Goal: Find specific page/section: Find specific page/section

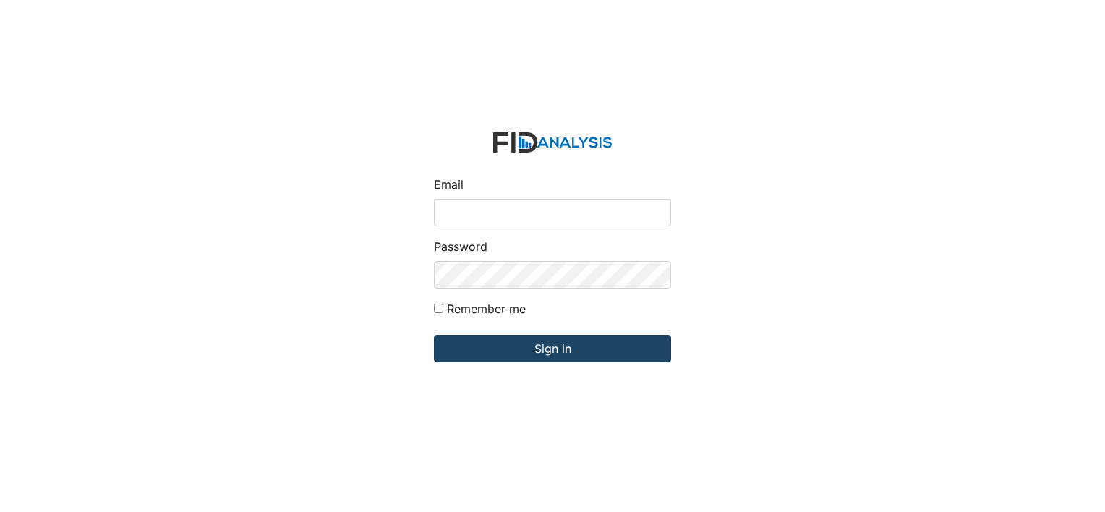
type input "[PERSON_NAME][EMAIL_ADDRESS][DOMAIN_NAME]"
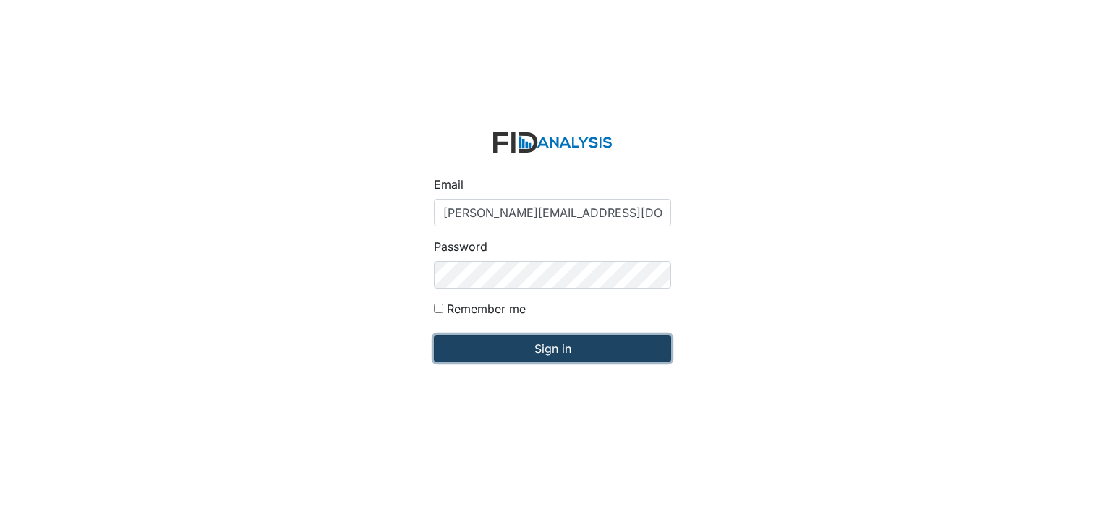
click at [498, 346] on input "Sign in" at bounding box center [552, 348] width 237 height 27
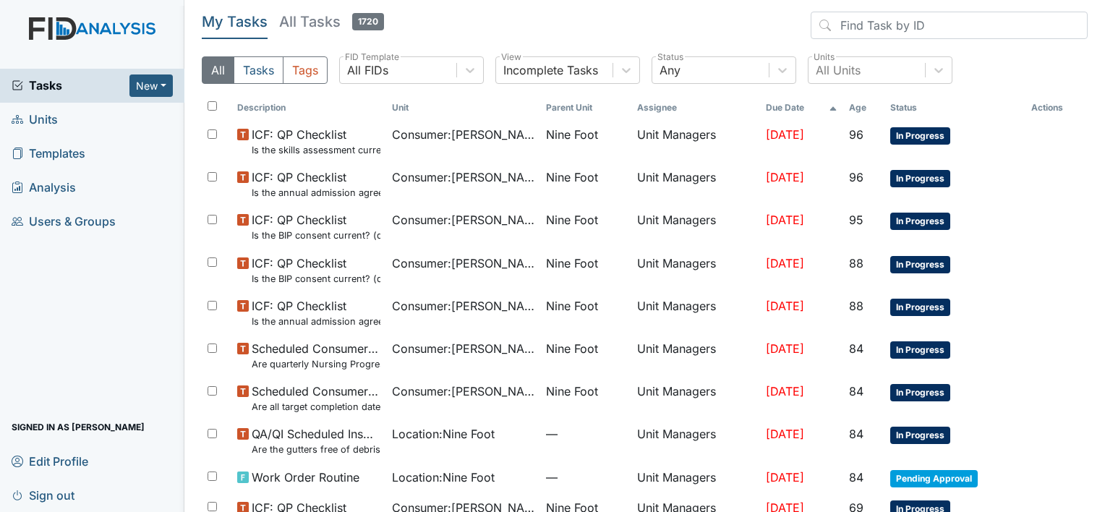
click at [45, 121] on span "Units" at bounding box center [35, 119] width 46 height 22
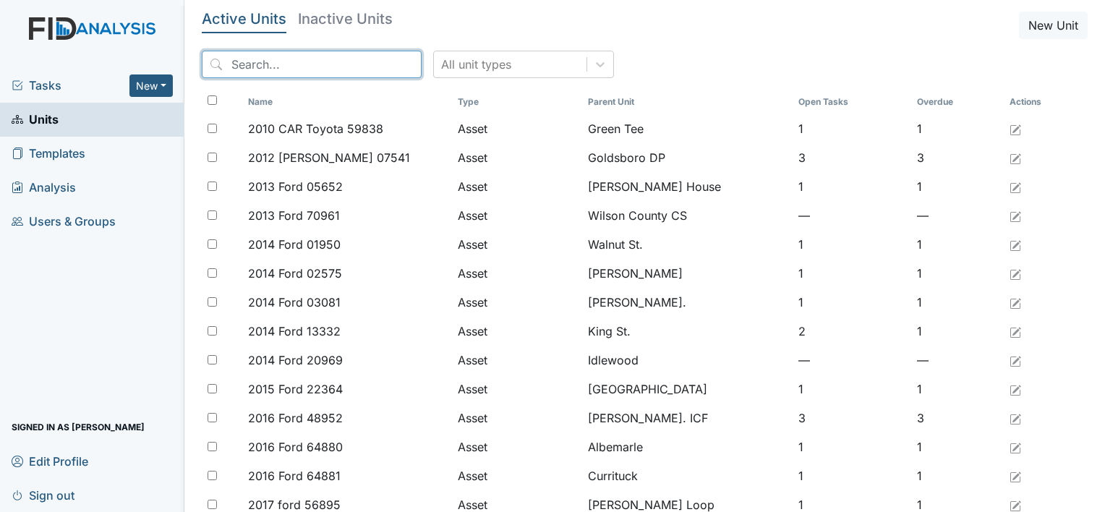
click at [233, 68] on input "search" at bounding box center [312, 64] width 220 height 27
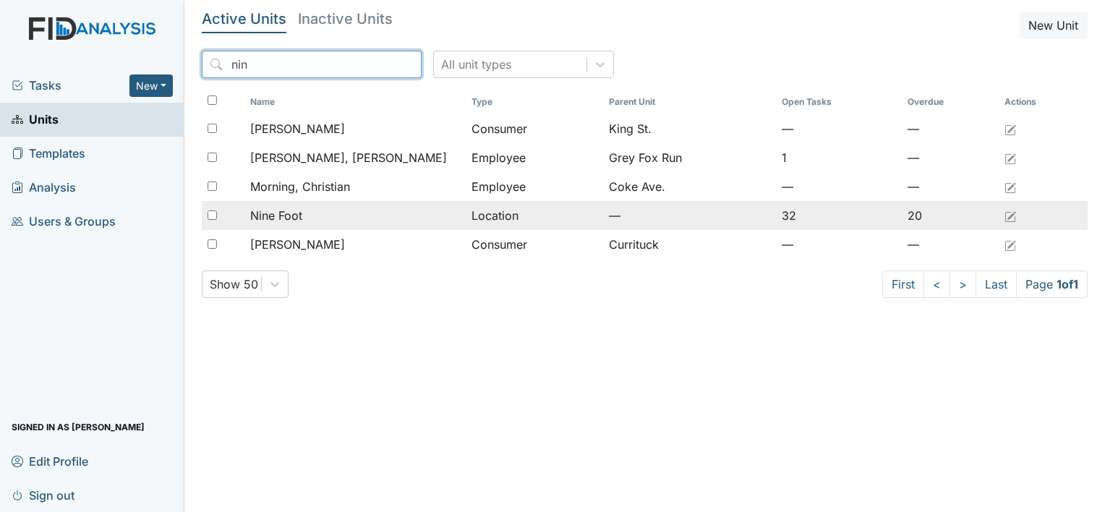
type input "nin"
click at [286, 215] on span "Nine Foot" at bounding box center [276, 215] width 52 height 17
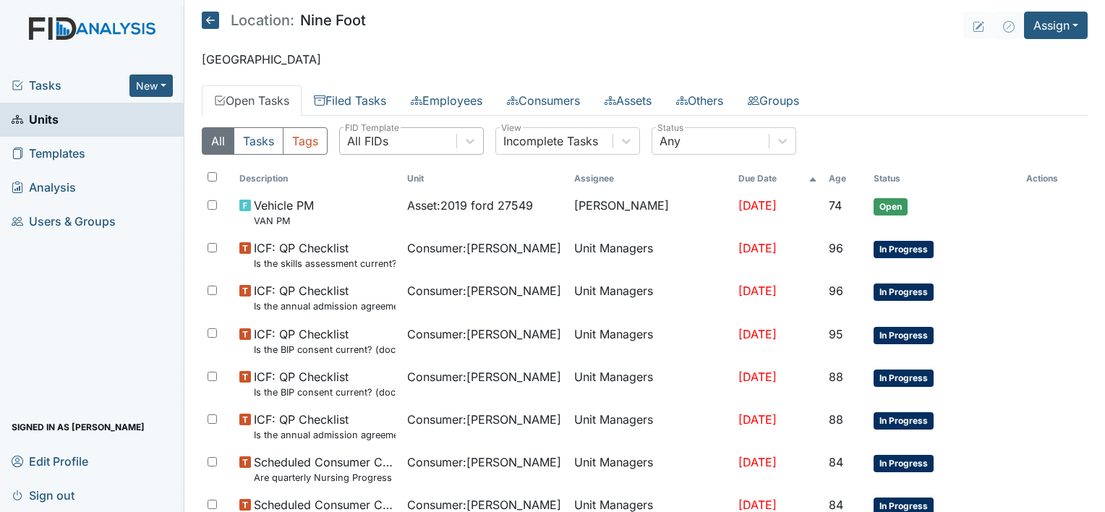
click at [375, 140] on div "All FIDs" at bounding box center [367, 140] width 41 height 17
click at [356, 94] on link "Filed Tasks" at bounding box center [350, 100] width 97 height 30
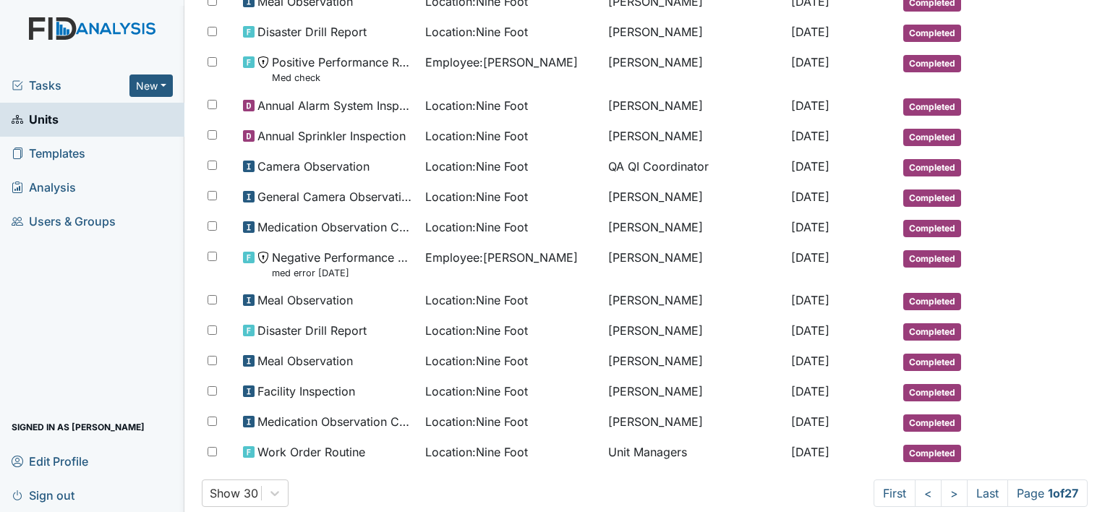
scroll to position [694, 0]
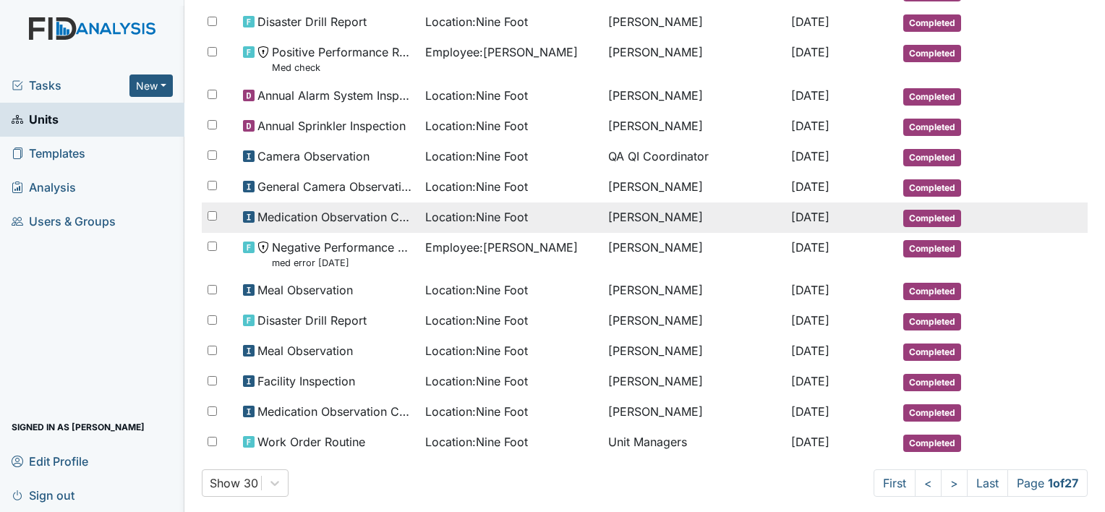
click at [491, 208] on span "Location : Nine Foot" at bounding box center [476, 216] width 103 height 17
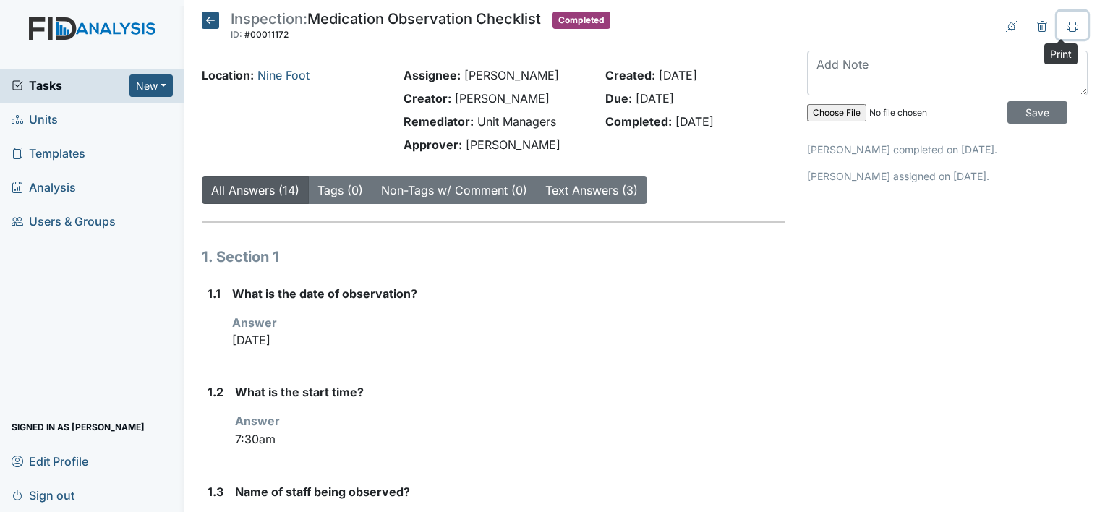
click at [1067, 25] on icon at bounding box center [1073, 27] width 12 height 12
click at [209, 19] on icon at bounding box center [210, 20] width 17 height 17
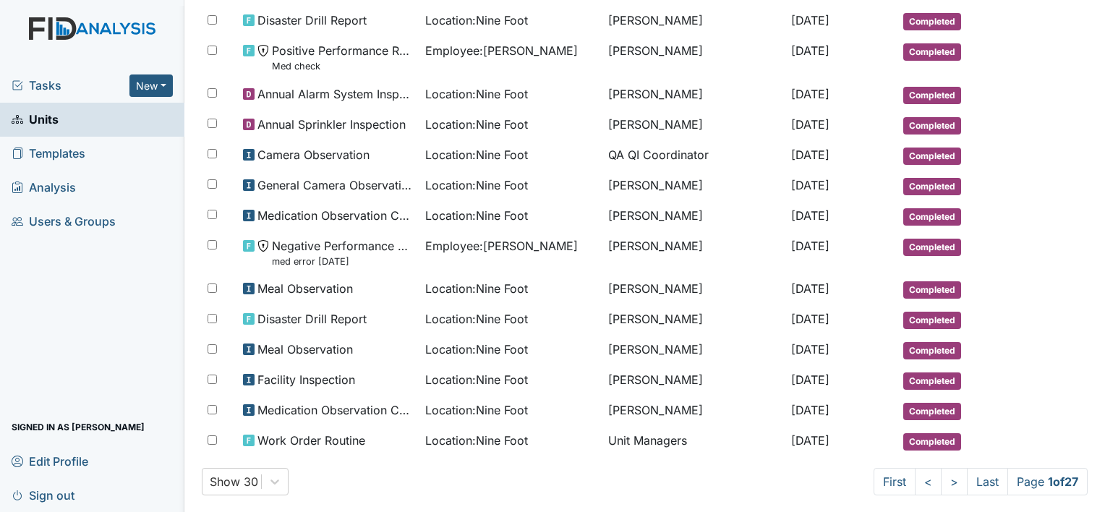
scroll to position [698, 0]
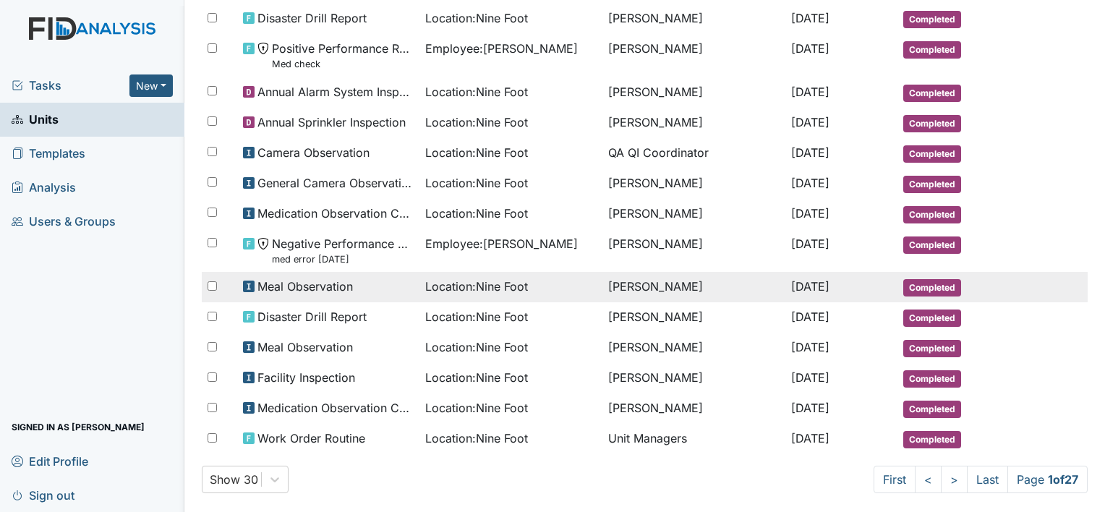
click at [338, 278] on span "Meal Observation" at bounding box center [304, 286] width 95 height 17
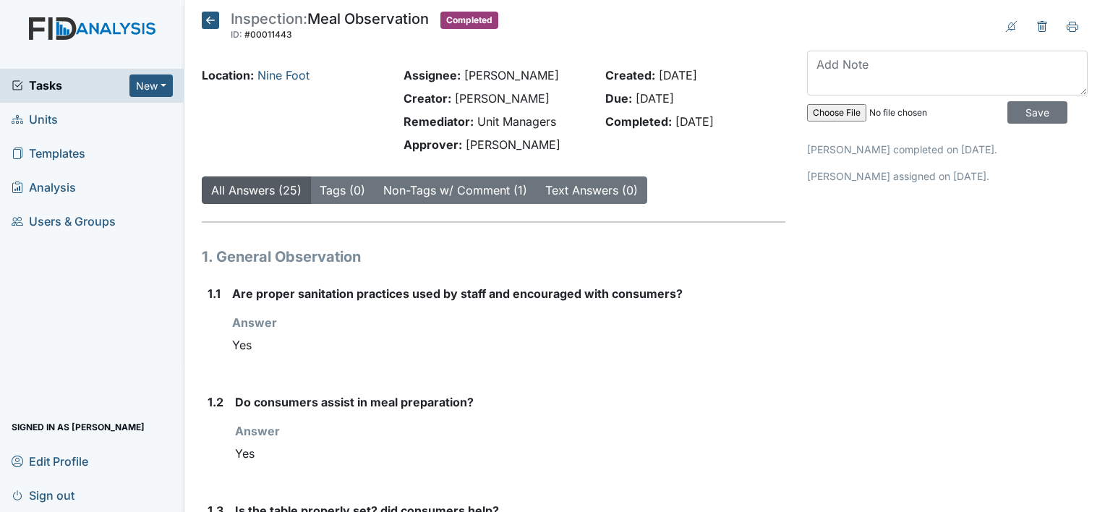
click at [208, 20] on icon at bounding box center [210, 20] width 17 height 17
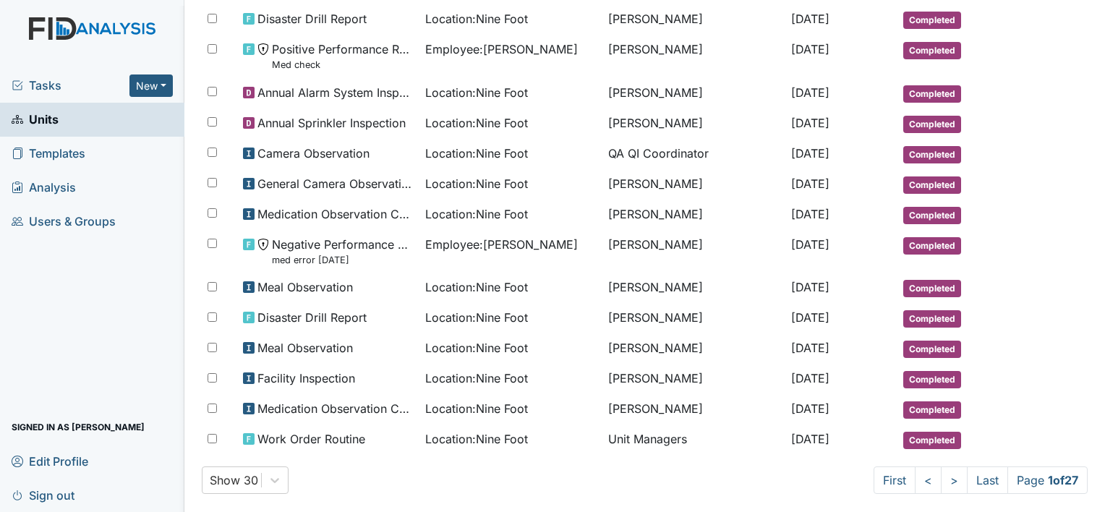
scroll to position [698, 0]
click at [941, 466] on link ">" at bounding box center [954, 479] width 27 height 27
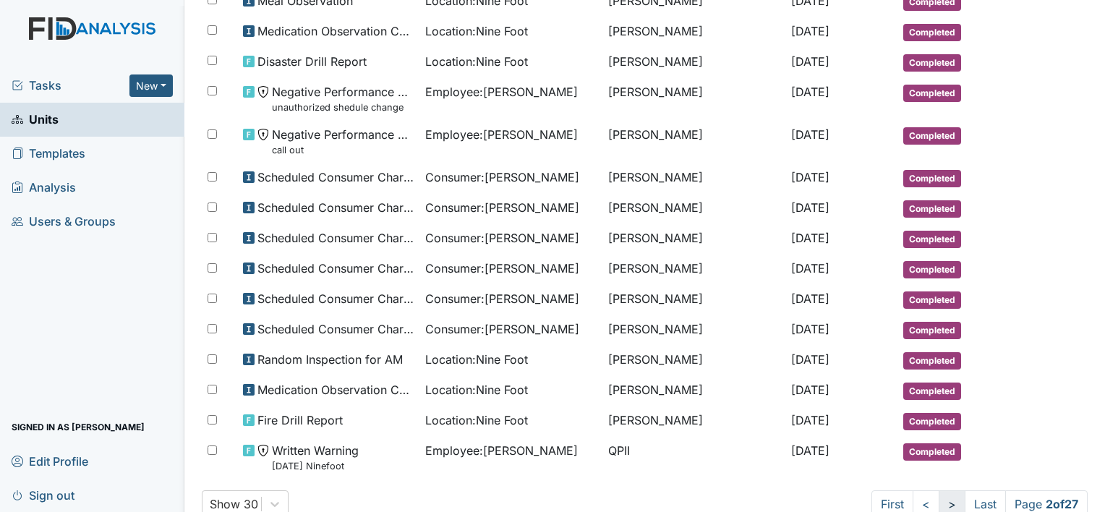
scroll to position [712, 0]
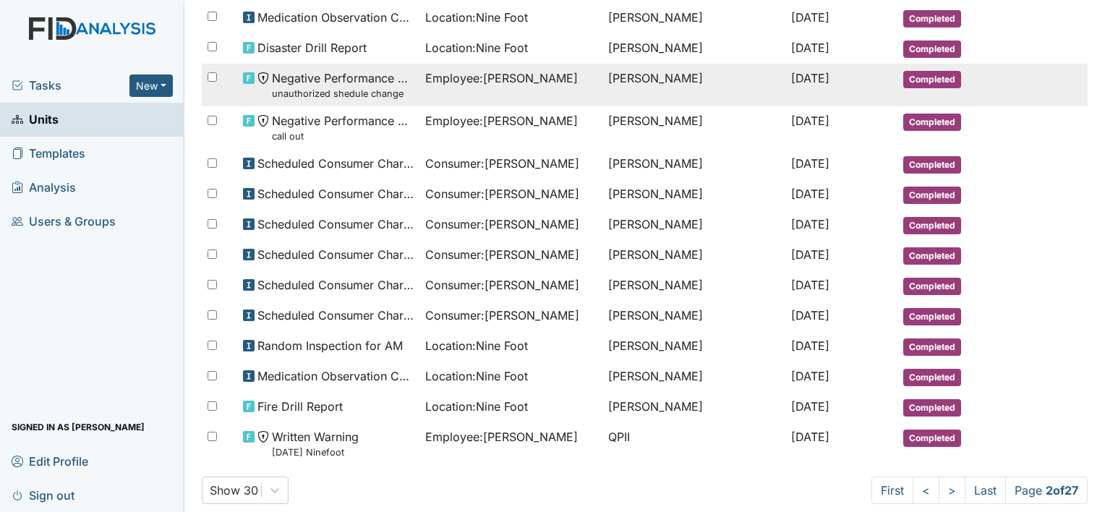
click at [370, 71] on span "Negative Performance Review unauthorized shedule change" at bounding box center [343, 84] width 142 height 31
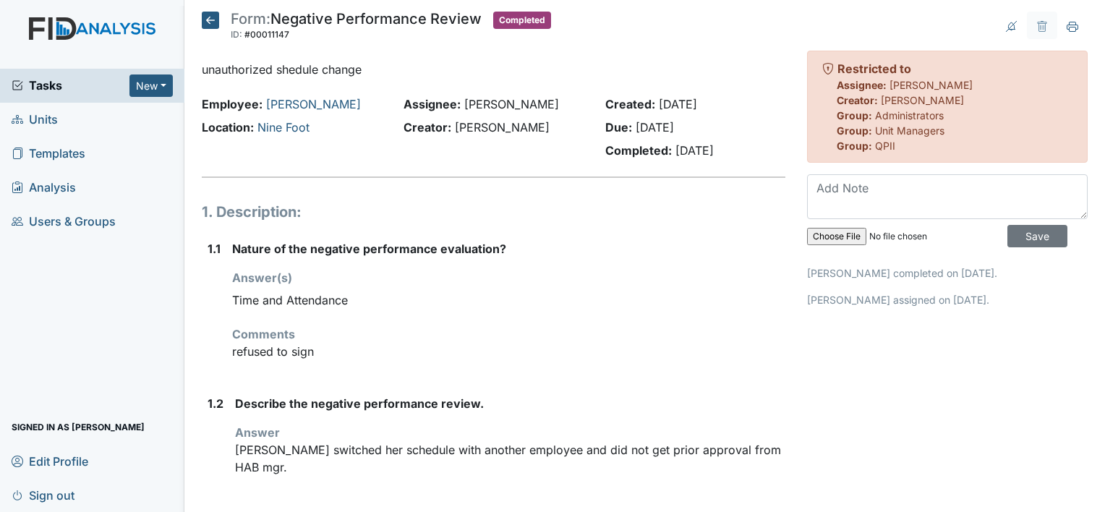
click at [211, 16] on icon at bounding box center [210, 20] width 17 height 17
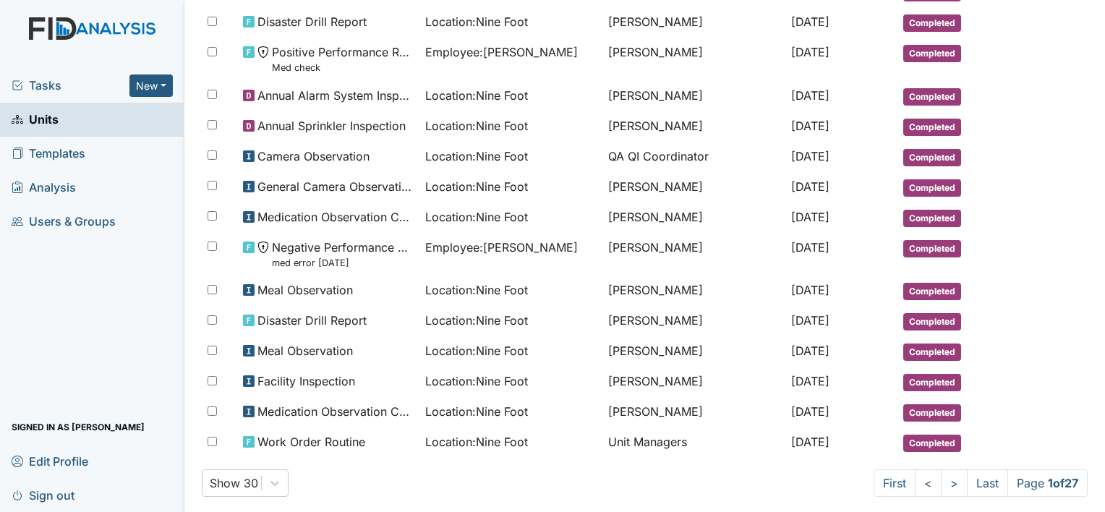
scroll to position [698, 0]
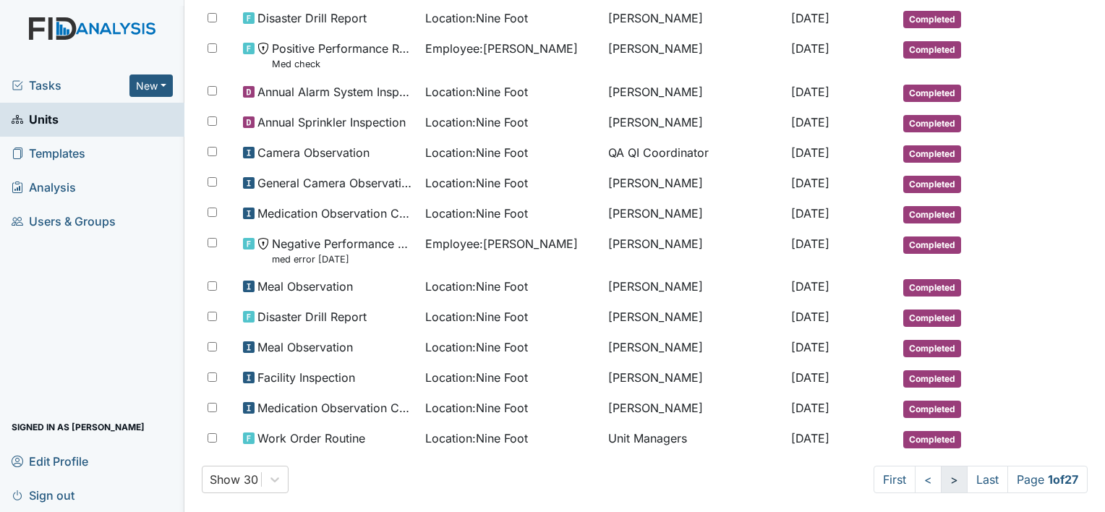
click at [941, 466] on link ">" at bounding box center [954, 479] width 27 height 27
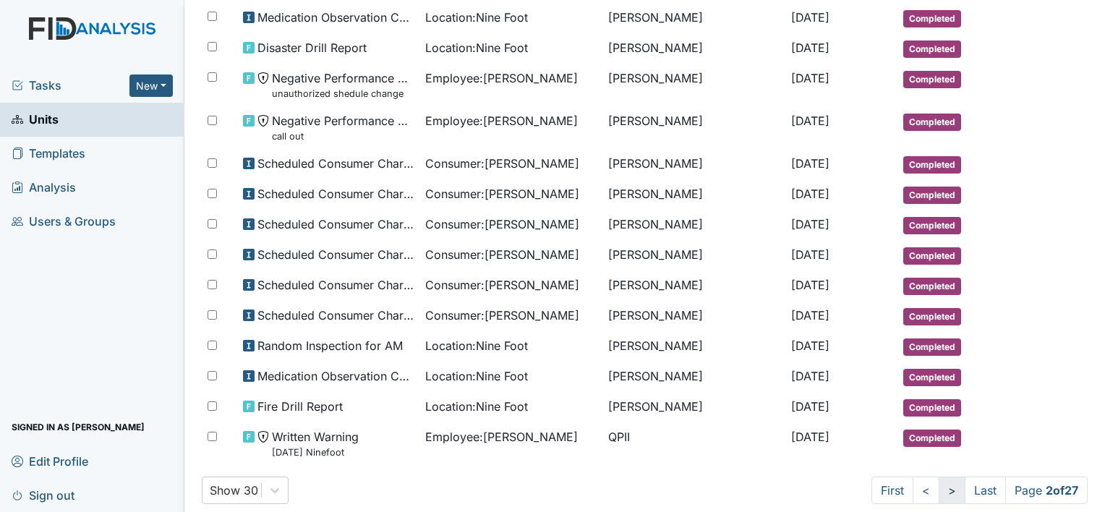
click at [939, 477] on link ">" at bounding box center [952, 490] width 27 height 27
